Goal: Register for event/course

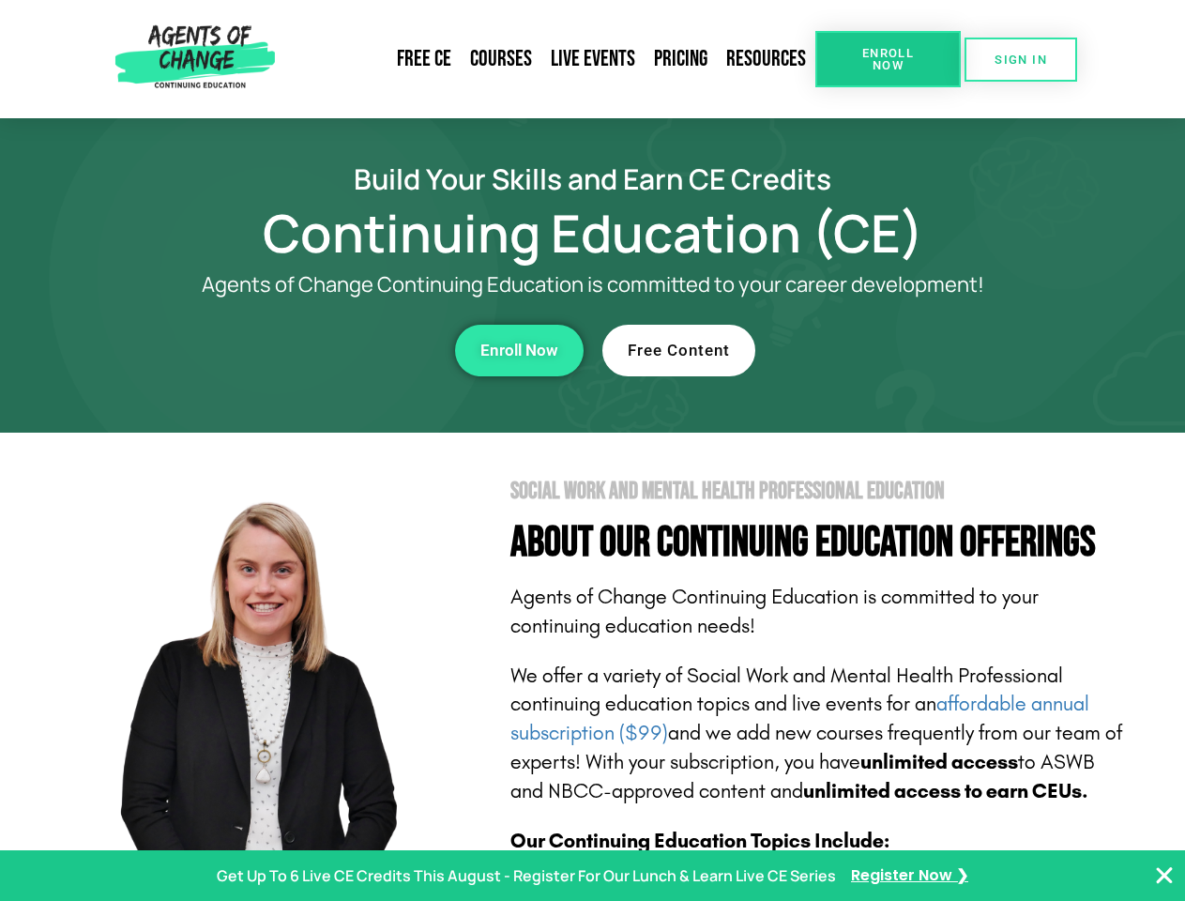
click at [592, 450] on section "Social Work and Mental Health Professional Education About Our Continuing Educa…" at bounding box center [592, 827] width 1185 height 788
click at [888, 59] on span "Enroll Now" at bounding box center [887, 59] width 85 height 24
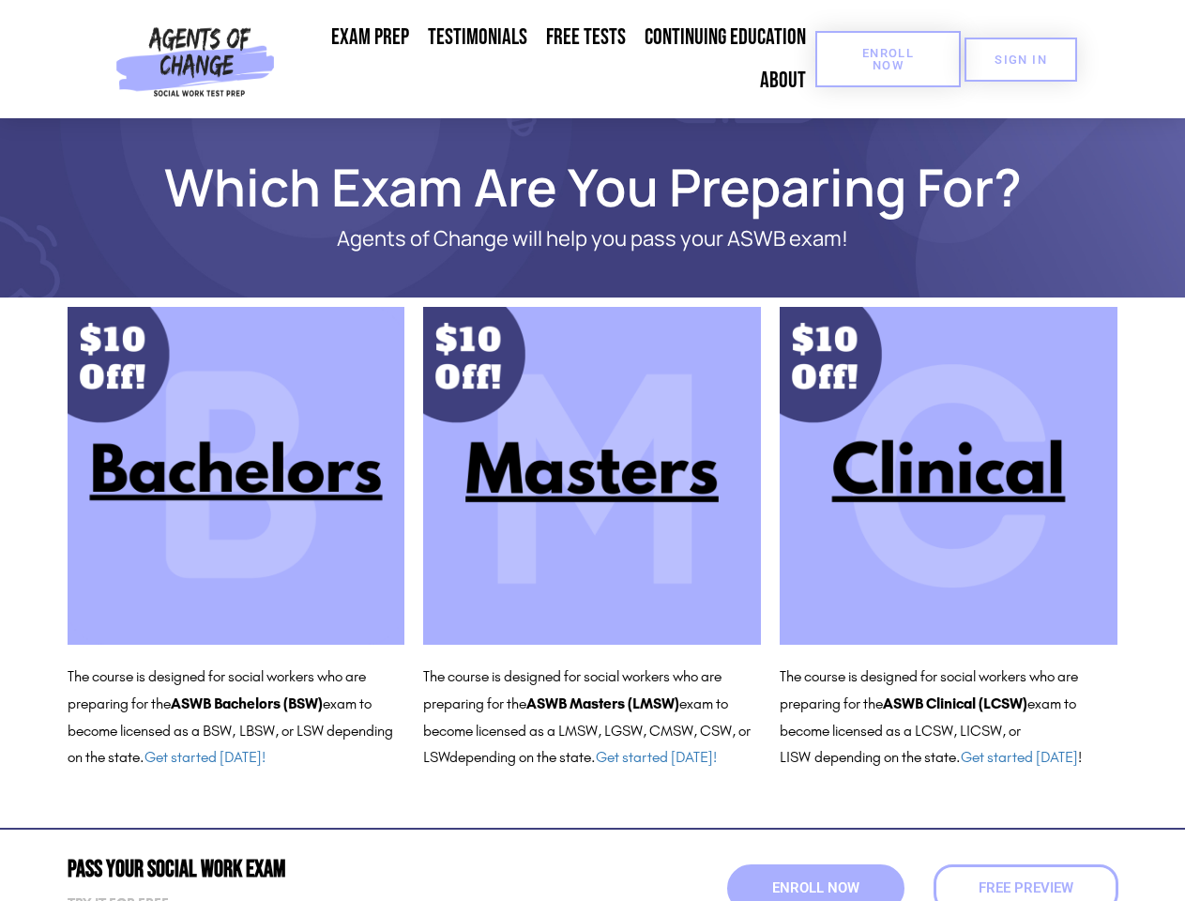
click at [888, 59] on span "Enroll Now" at bounding box center [887, 59] width 85 height 24
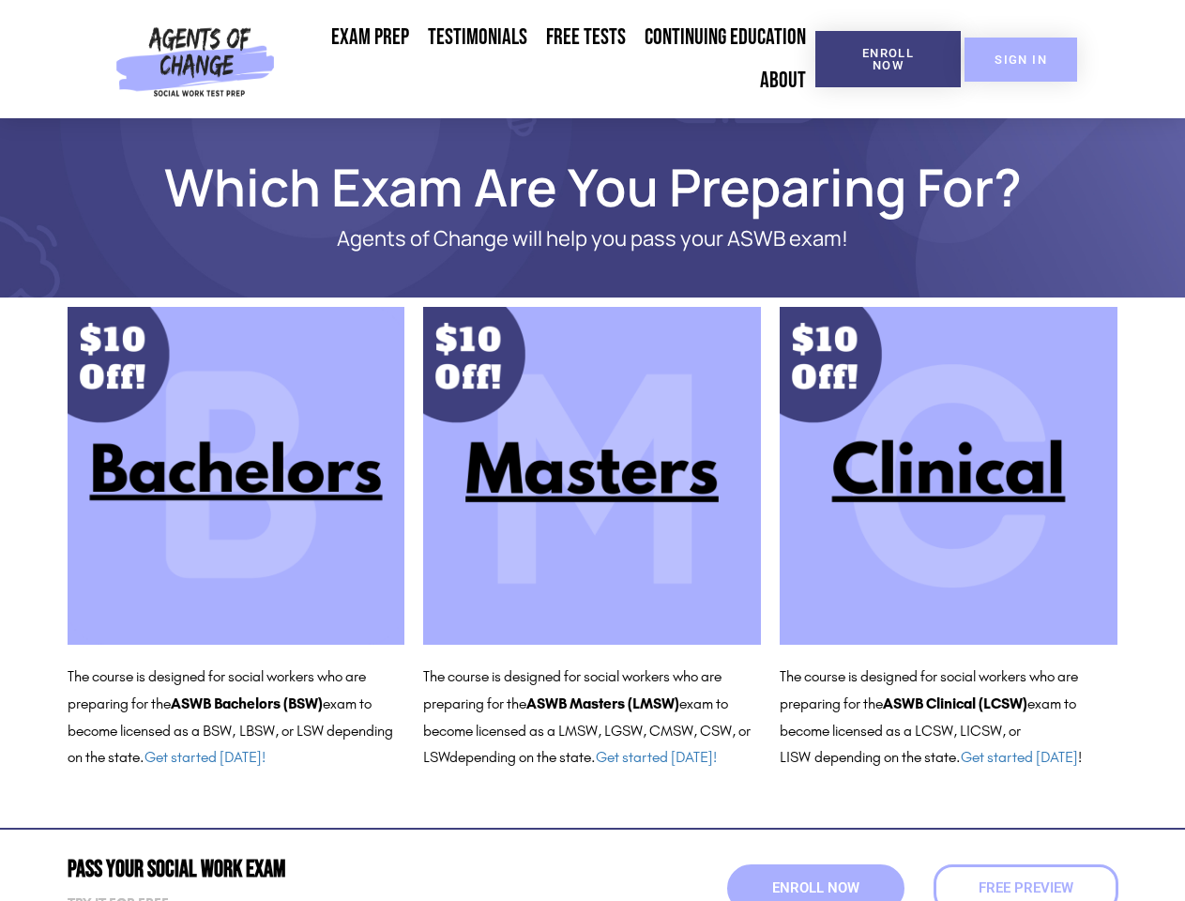
click at [1021, 59] on span "SIGN IN" at bounding box center [1020, 59] width 53 height 12
click at [815, 888] on span "Enroll Now" at bounding box center [815, 888] width 96 height 16
click at [1025, 888] on span "Free Preview" at bounding box center [1025, 888] width 104 height 16
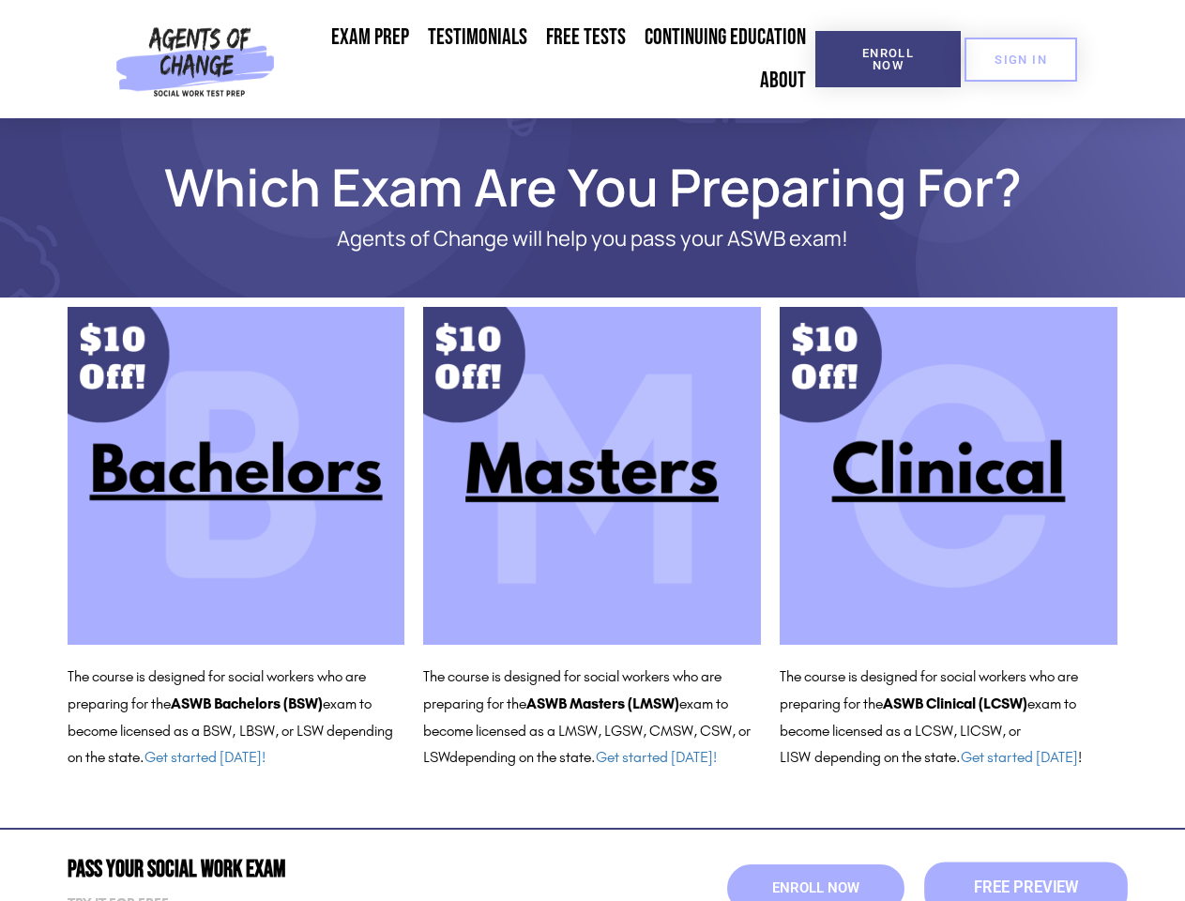
click at [1025, 888] on span "Free Preview" at bounding box center [1025, 888] width 104 height 16
